Goal: Task Accomplishment & Management: Complete application form

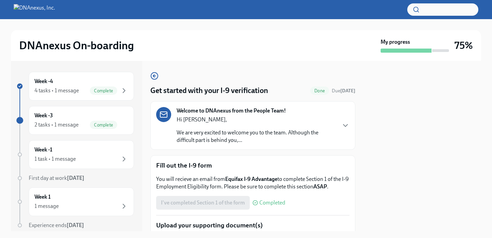
scroll to position [80, 0]
click at [98, 155] on div "1 task • 1 message" at bounding box center [81, 159] width 94 height 8
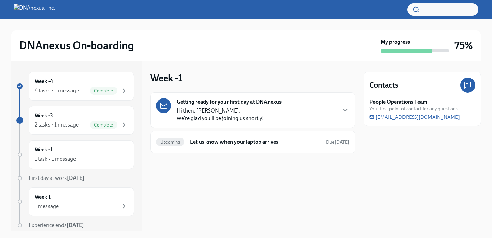
click at [233, 109] on p "Hi there Ben, We’re glad you’ll be joining us shortly!" at bounding box center [220, 114] width 87 height 15
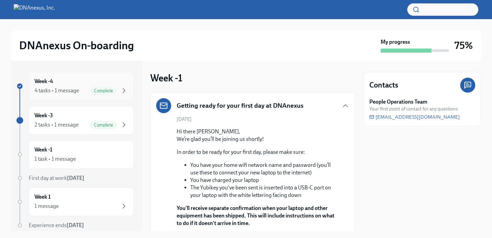
click at [80, 84] on div "Week -4 4 tasks • 1 message Complete" at bounding box center [81, 86] width 94 height 17
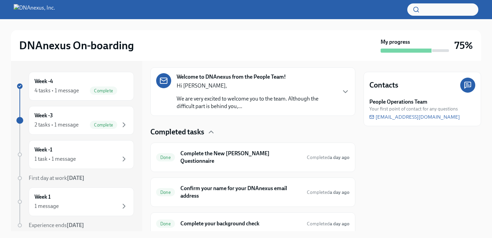
scroll to position [153, 0]
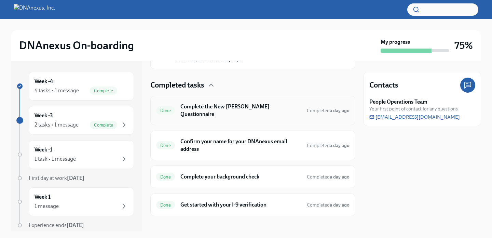
click at [229, 107] on h6 "Complete the New Joiner Questionnaire" at bounding box center [240, 110] width 121 height 15
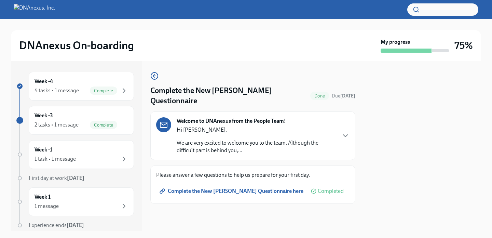
click at [236, 188] on span "Complete the New Joiner Questionnaire here" at bounding box center [232, 191] width 142 height 7
click at [81, 89] on div "4 tasks • 1 message Complete" at bounding box center [81, 90] width 94 height 8
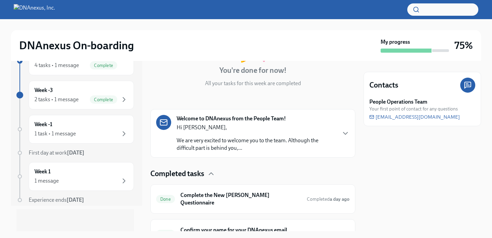
scroll to position [63, 0]
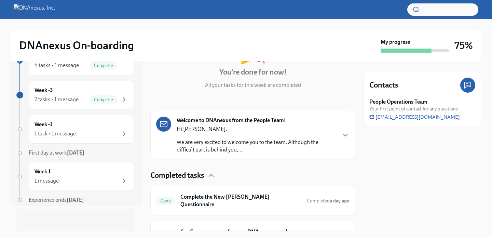
click at [334, 139] on p "We are very excited to welcome you to the team. Although the difficult part is …" at bounding box center [256, 145] width 159 height 15
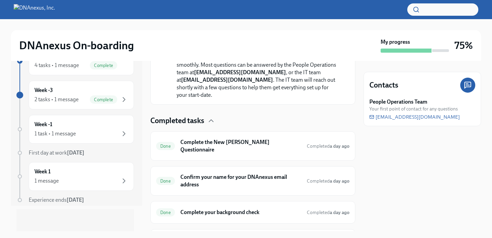
scroll to position [295, 0]
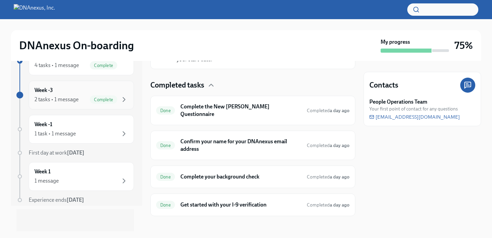
click at [77, 100] on div "2 tasks • 1 message" at bounding box center [56, 100] width 44 height 8
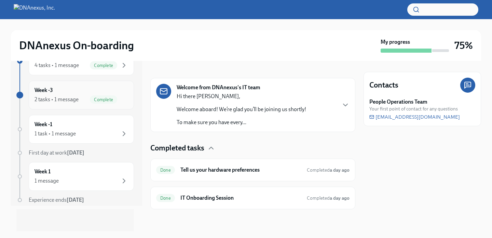
scroll to position [96, 0]
click at [250, 166] on h6 "Tell us your hardware preferences" at bounding box center [240, 170] width 121 height 8
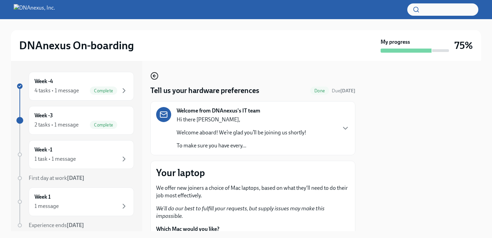
click at [155, 75] on icon "button" at bounding box center [154, 76] width 8 height 8
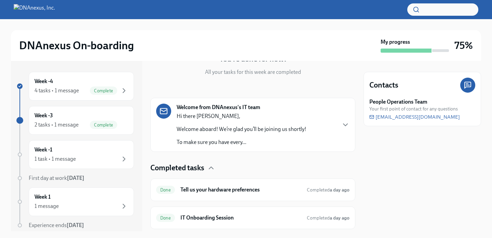
scroll to position [96, 0]
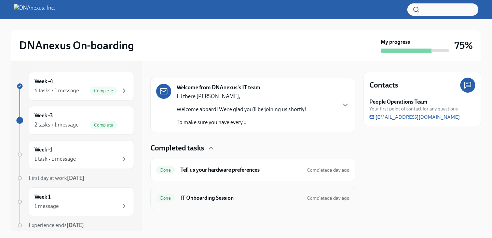
click at [233, 201] on h6 "IT Onboarding Session" at bounding box center [240, 198] width 121 height 8
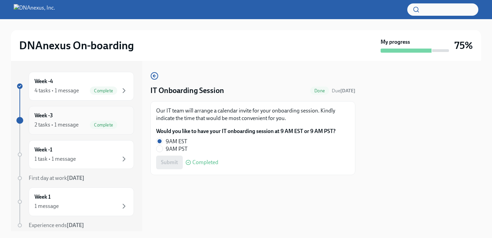
click at [79, 122] on div "2 tasks • 1 message Complete" at bounding box center [81, 125] width 94 height 8
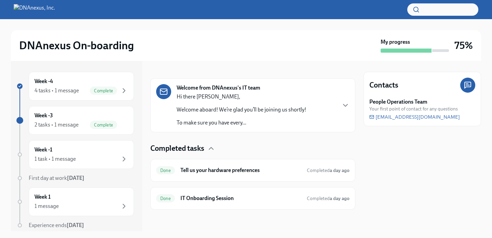
scroll to position [96, 0]
click at [70, 85] on div "Week -4 4 tasks • 1 message Complete" at bounding box center [81, 86] width 94 height 17
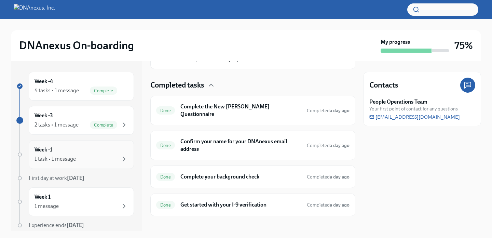
scroll to position [25, 0]
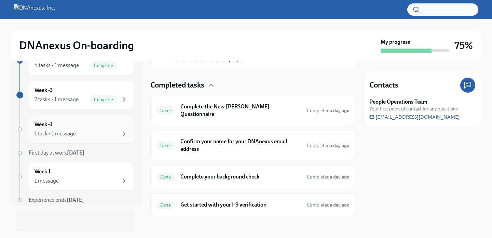
click at [88, 134] on div "1 task • 1 message" at bounding box center [81, 133] width 94 height 8
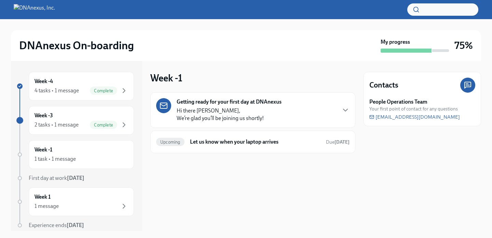
click at [251, 61] on div "Week -1 Getting ready for your first day at DNAnexus Hi there Ben, We’re glad y…" at bounding box center [252, 146] width 205 height 170
